Goal: Task Accomplishment & Management: Complete application form

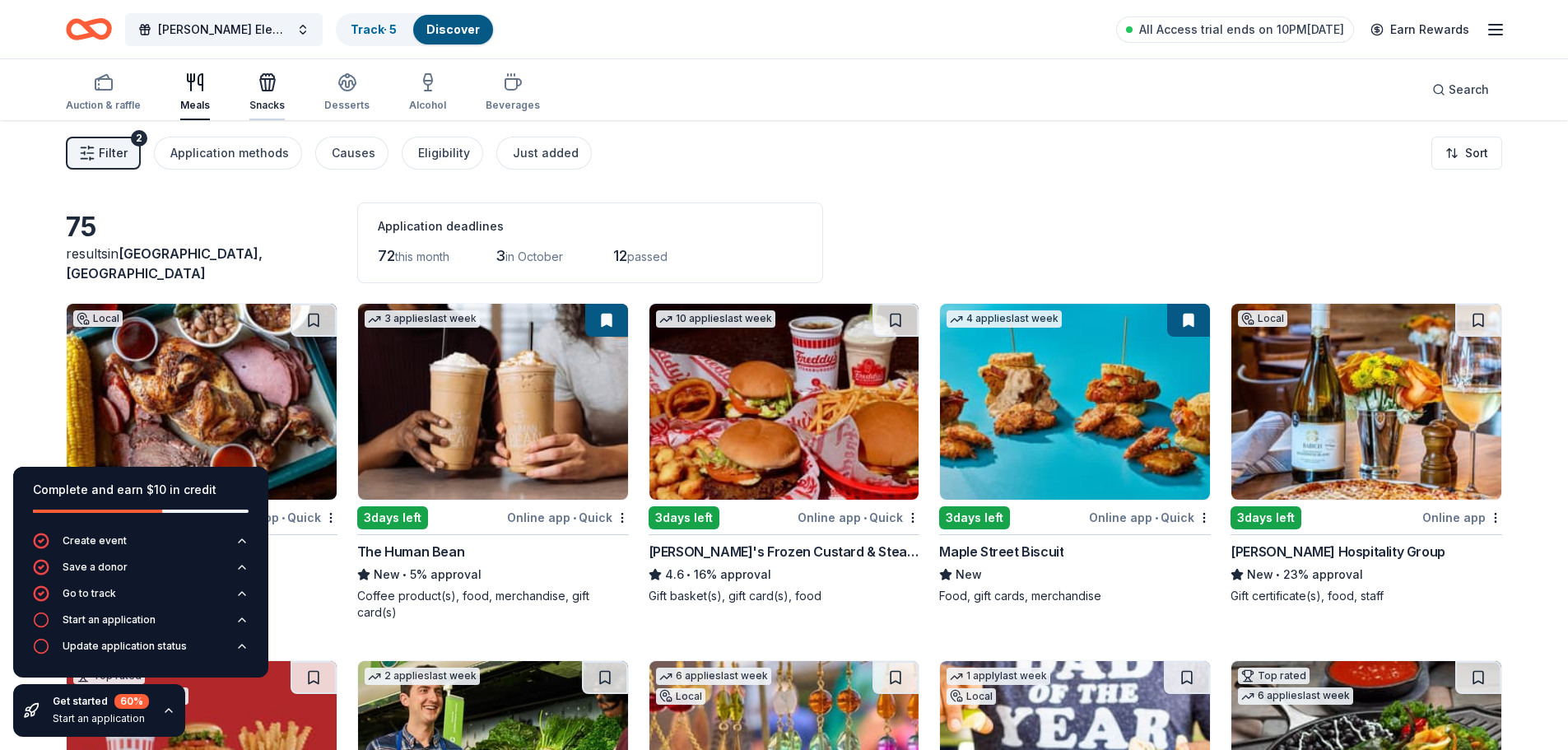
click at [259, 91] on icon "button" at bounding box center [268, 82] width 20 height 20
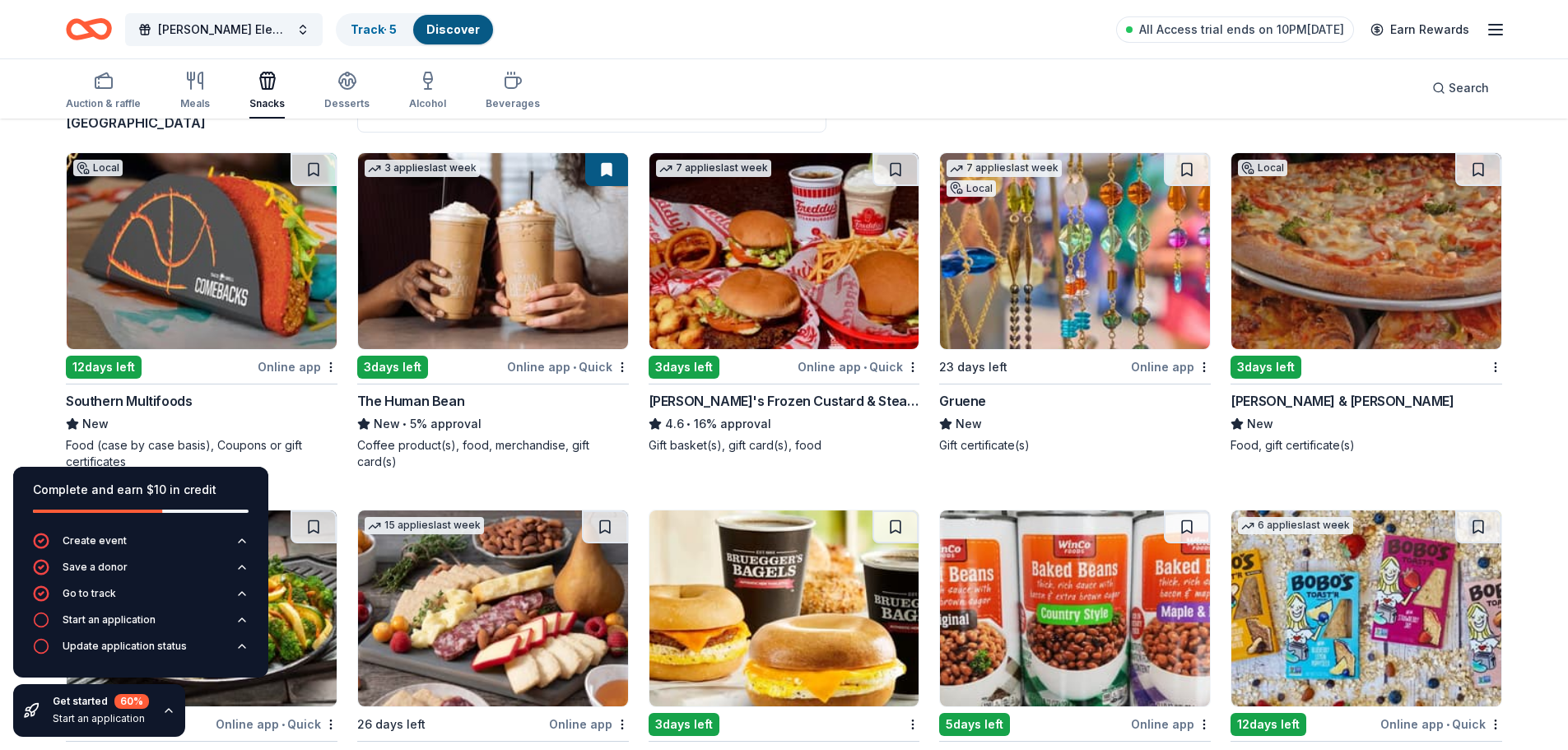
scroll to position [165, 0]
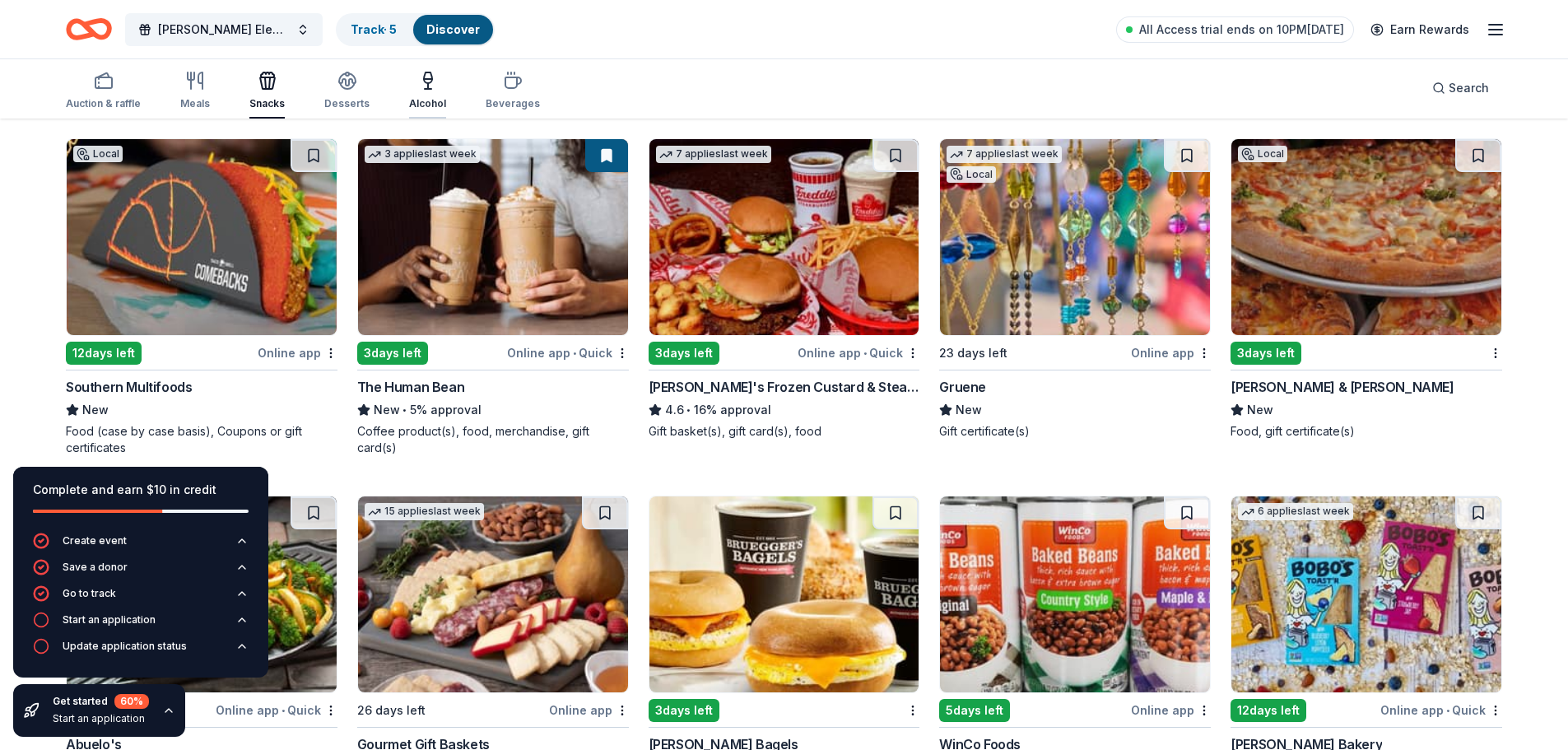
click at [439, 94] on div "Alcohol" at bounding box center [427, 90] width 37 height 40
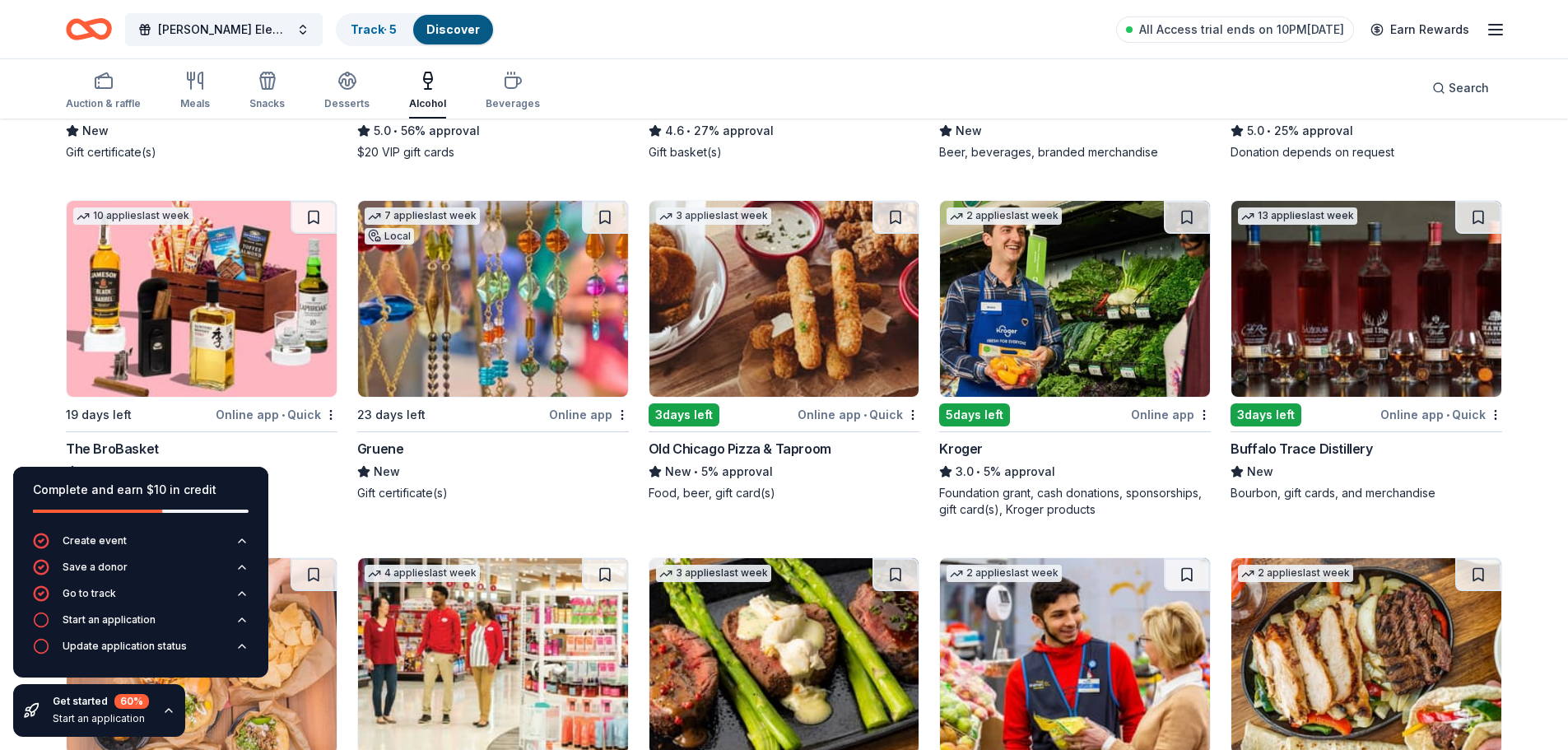
scroll to position [494, 0]
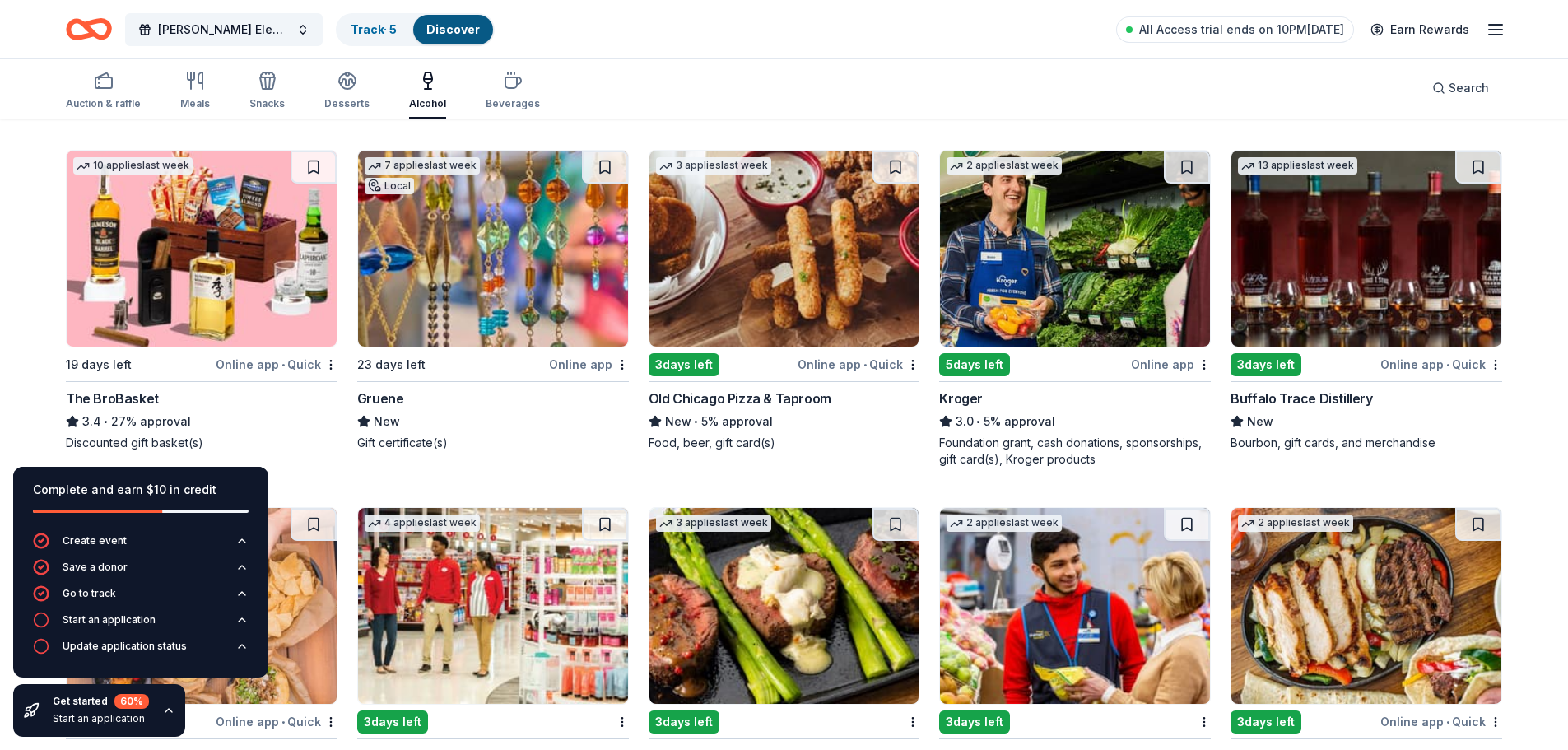
click at [169, 284] on img at bounding box center [202, 248] width 270 height 195
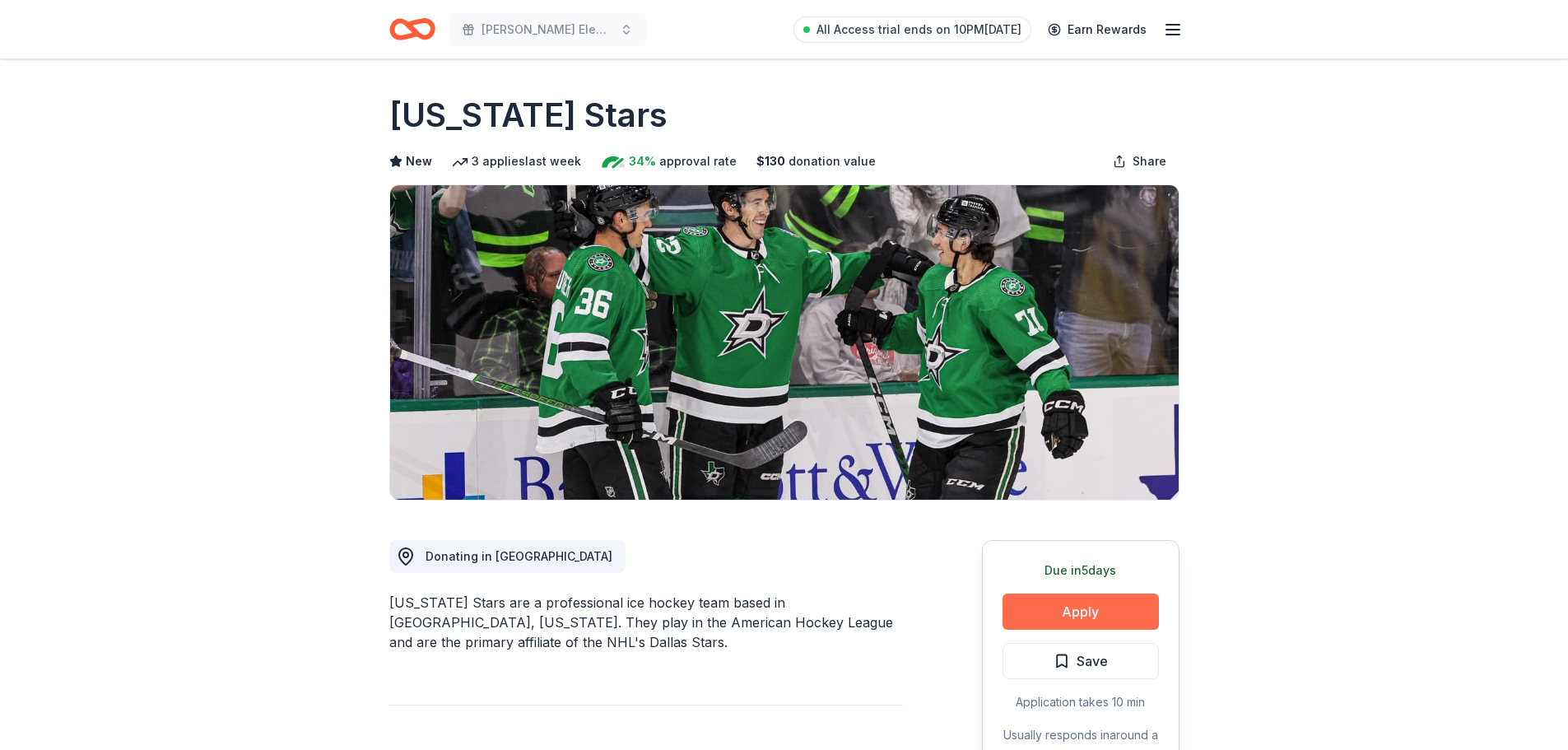
click at [1073, 601] on button "Apply" at bounding box center [1080, 612] width 157 height 36
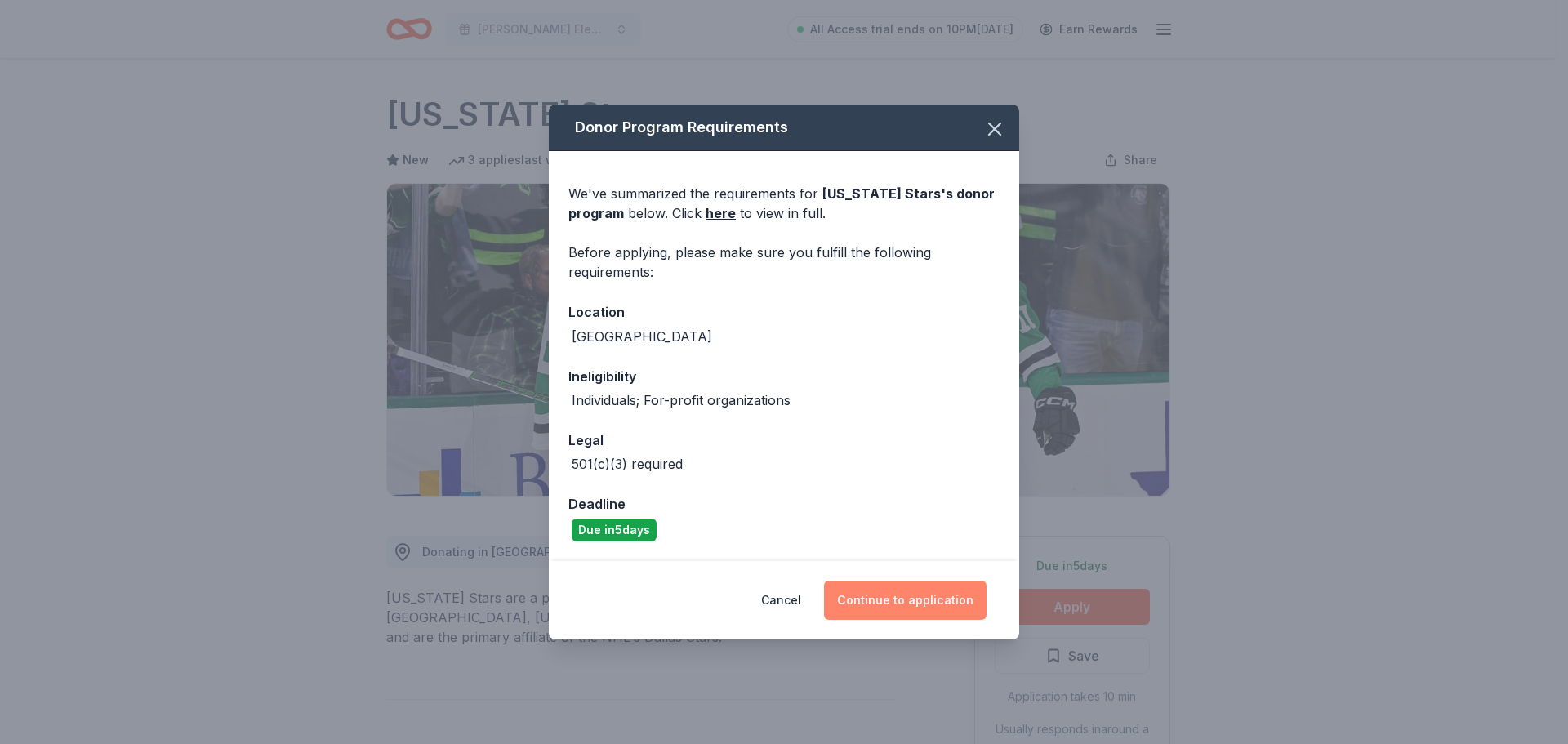
click at [896, 600] on button "Continue to application" at bounding box center [905, 600] width 163 height 39
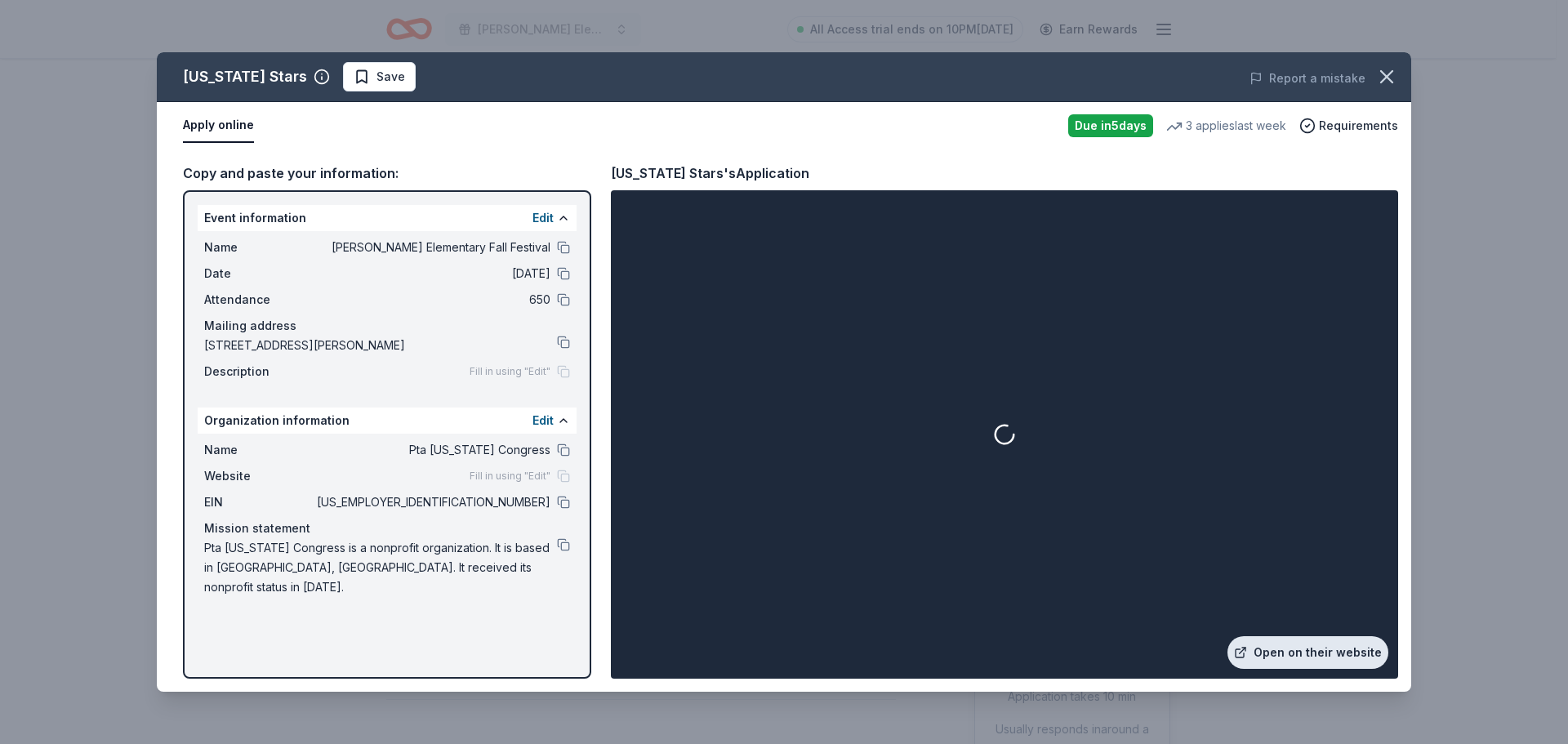
click at [1285, 653] on link "Open on their website" at bounding box center [1308, 652] width 161 height 32
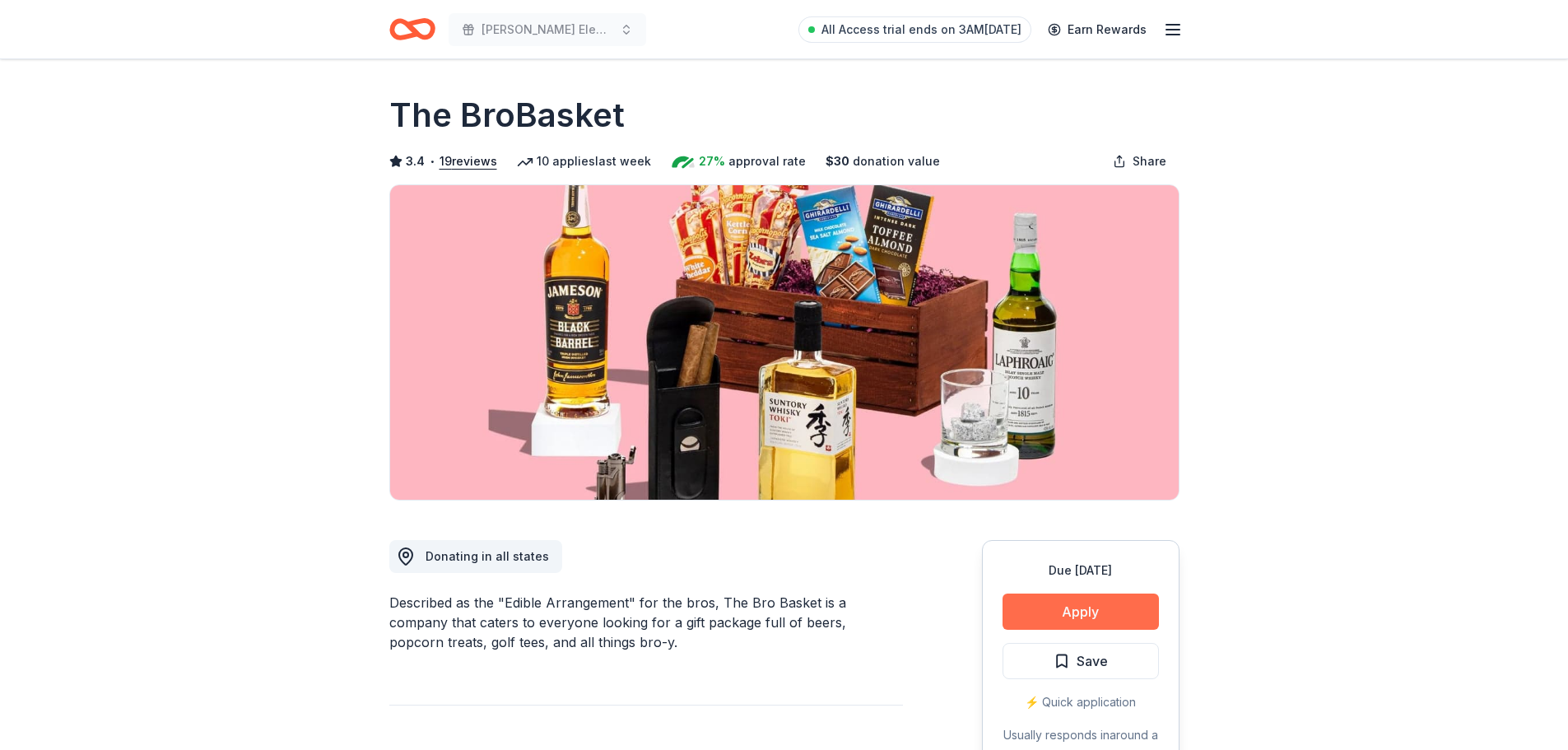
click at [1065, 612] on button "Apply" at bounding box center [1080, 612] width 157 height 36
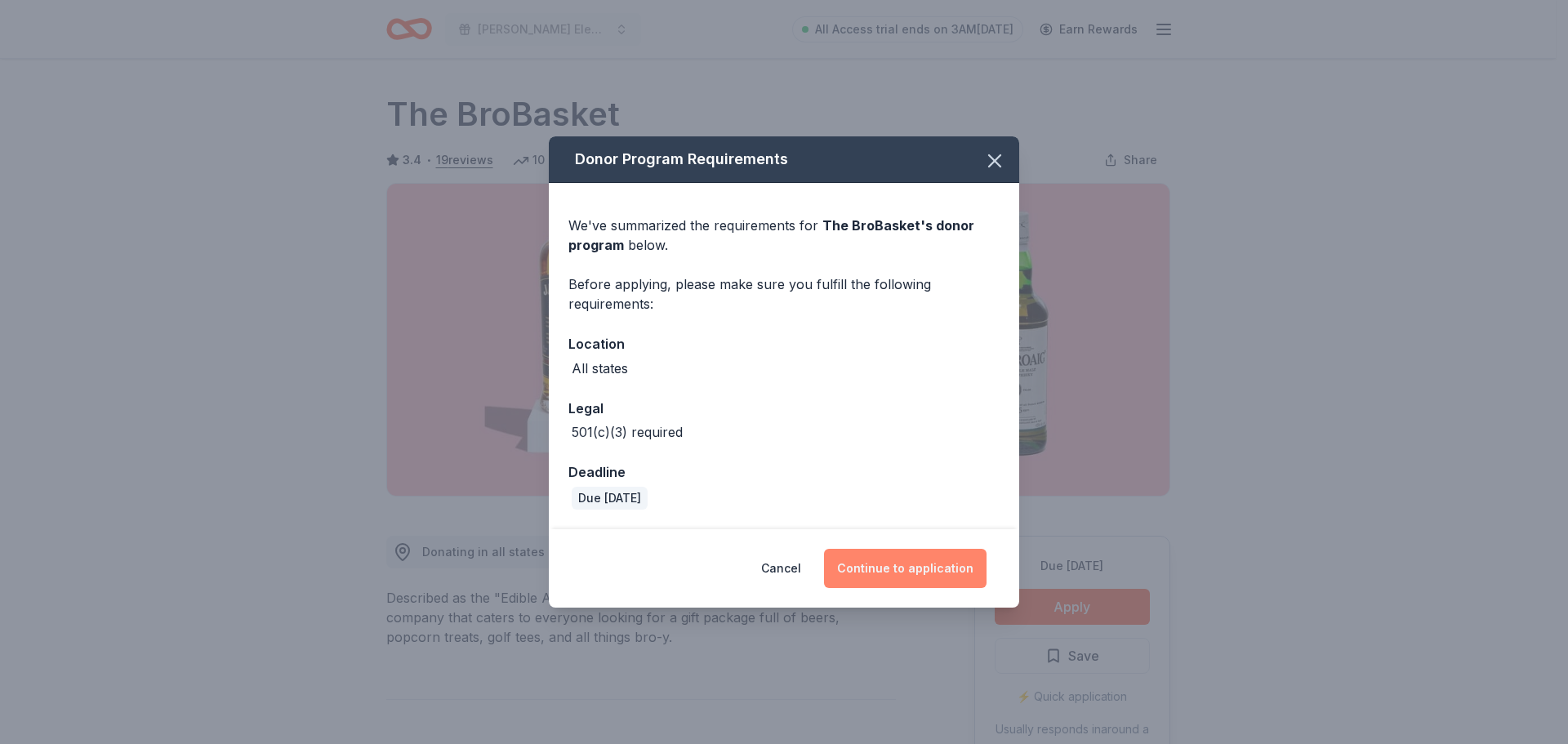
click at [909, 573] on button "Continue to application" at bounding box center [905, 568] width 163 height 39
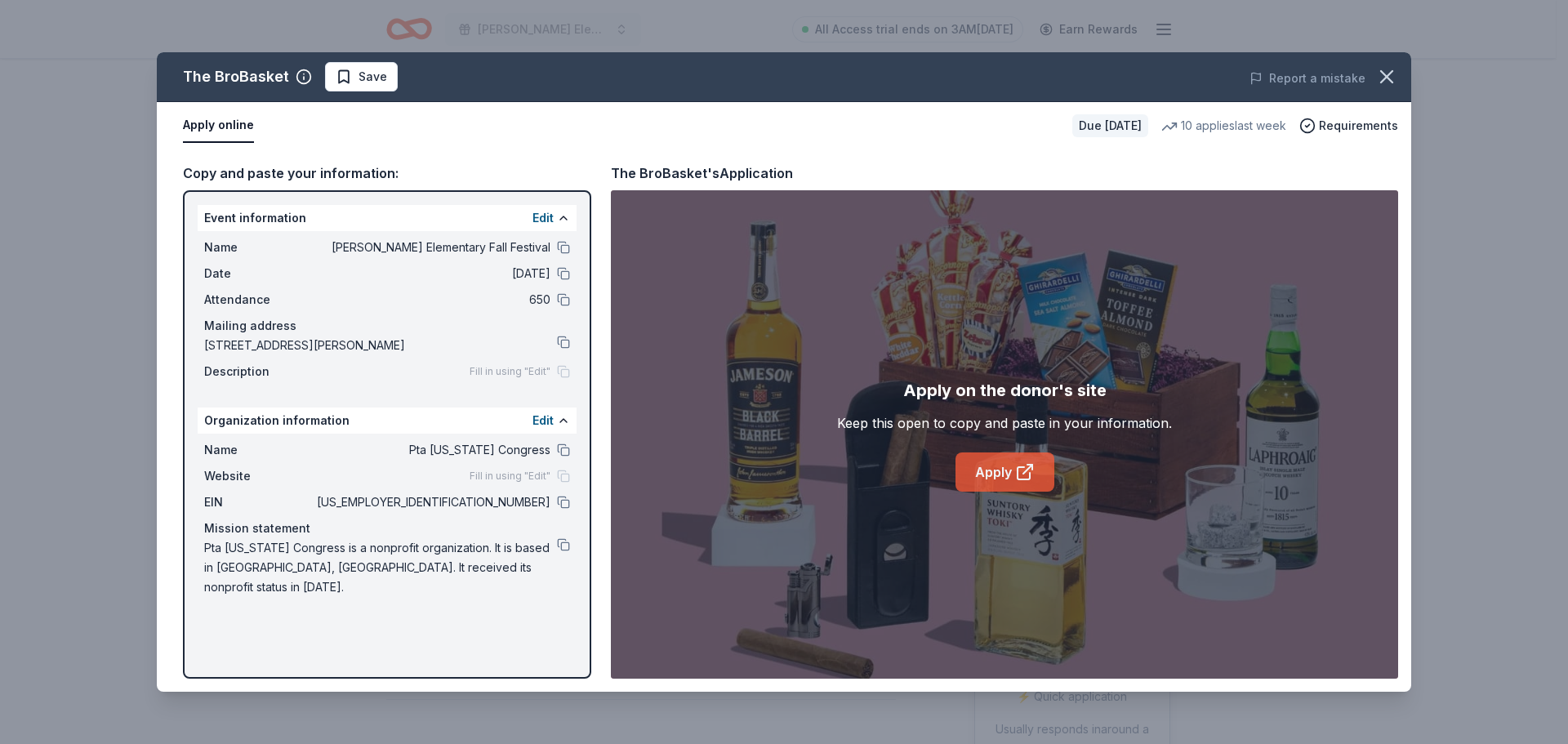
click at [1003, 463] on link "Apply" at bounding box center [1005, 472] width 99 height 39
